Goal: Transaction & Acquisition: Purchase product/service

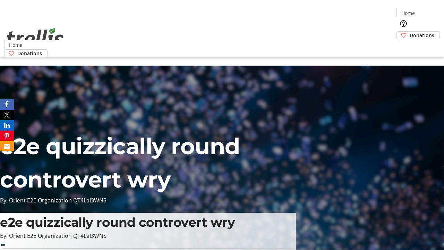
click at [409, 32] on span "Donations" at bounding box center [421, 35] width 25 height 7
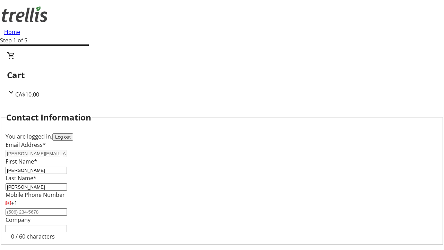
select select "CA"
type input "[STREET_ADDRESS][PERSON_NAME]"
type input "Kelowna"
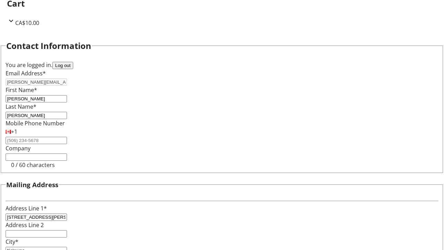
select select "BC"
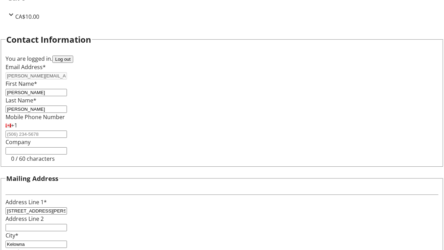
type input "Kelowna"
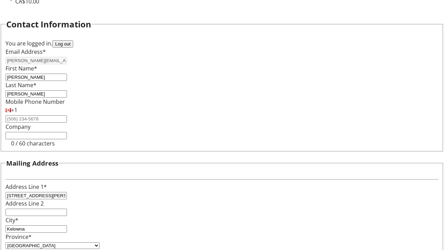
type input "V1Y 0C2"
